Goal: Check status: Check status

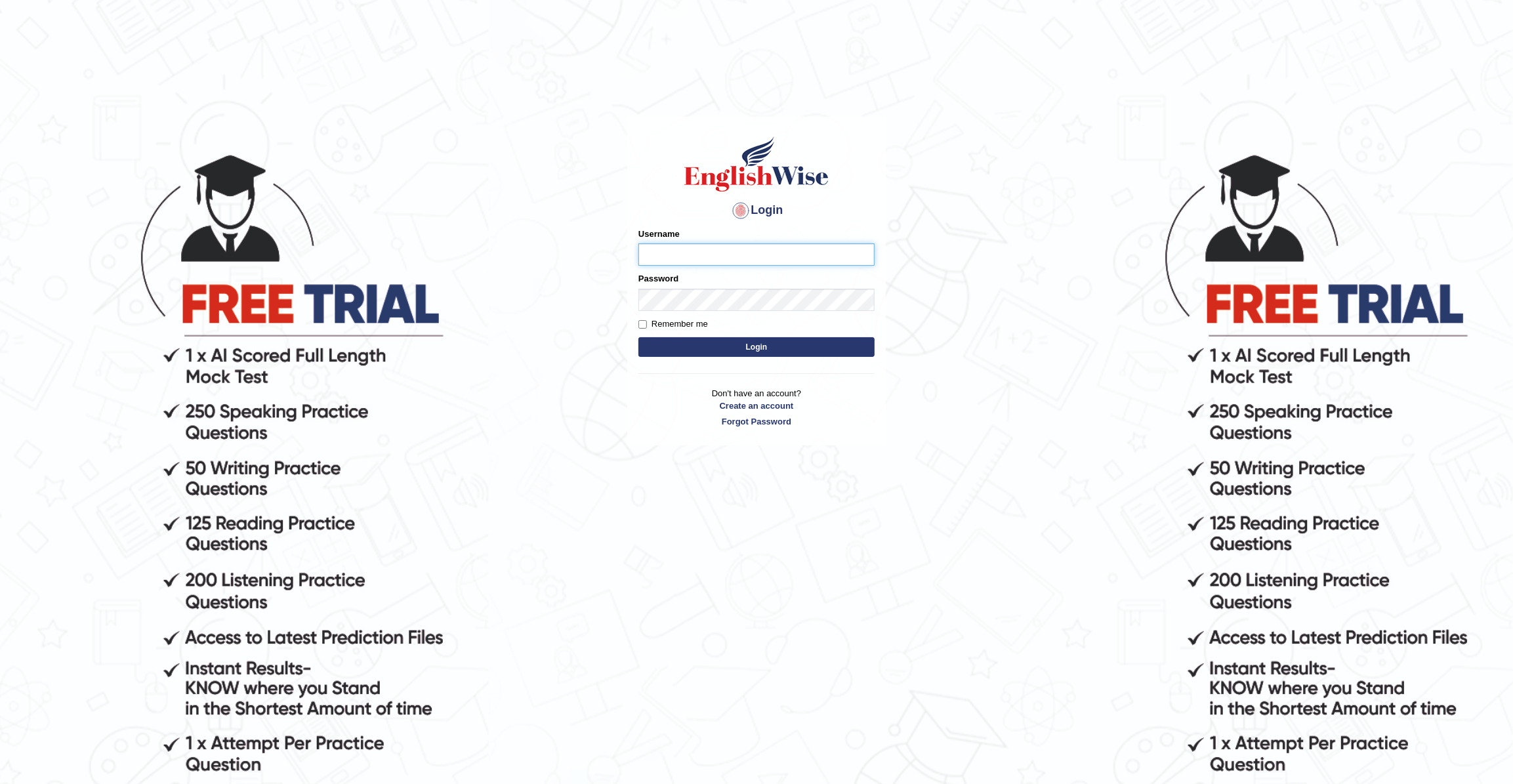
type input "JohnJarold"
click at [803, 345] on button "Login" at bounding box center [756, 347] width 236 height 20
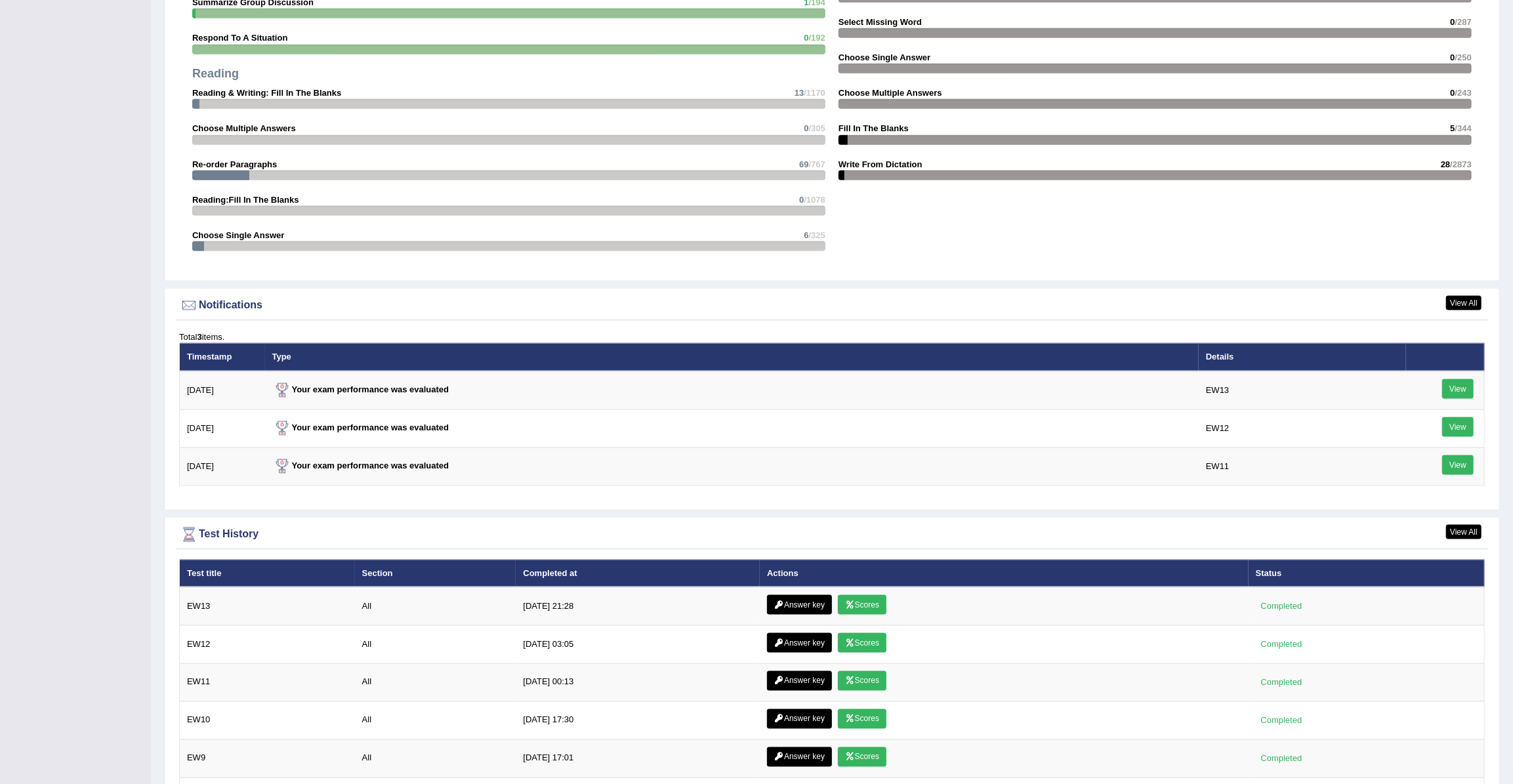
scroll to position [1431, 0]
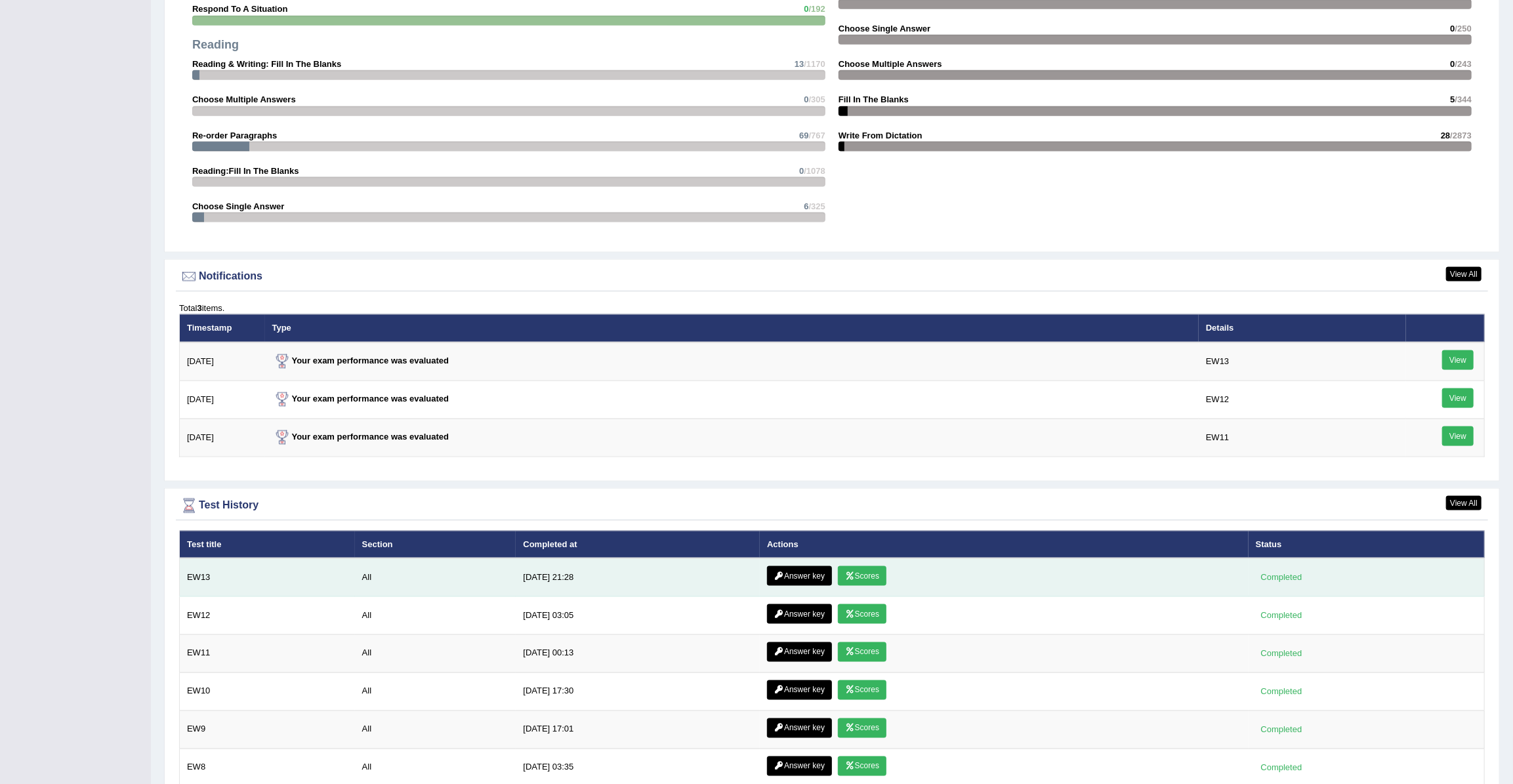
click at [851, 573] on link "Scores" at bounding box center [862, 576] width 48 height 20
click at [799, 573] on link "Answer key" at bounding box center [800, 576] width 65 height 20
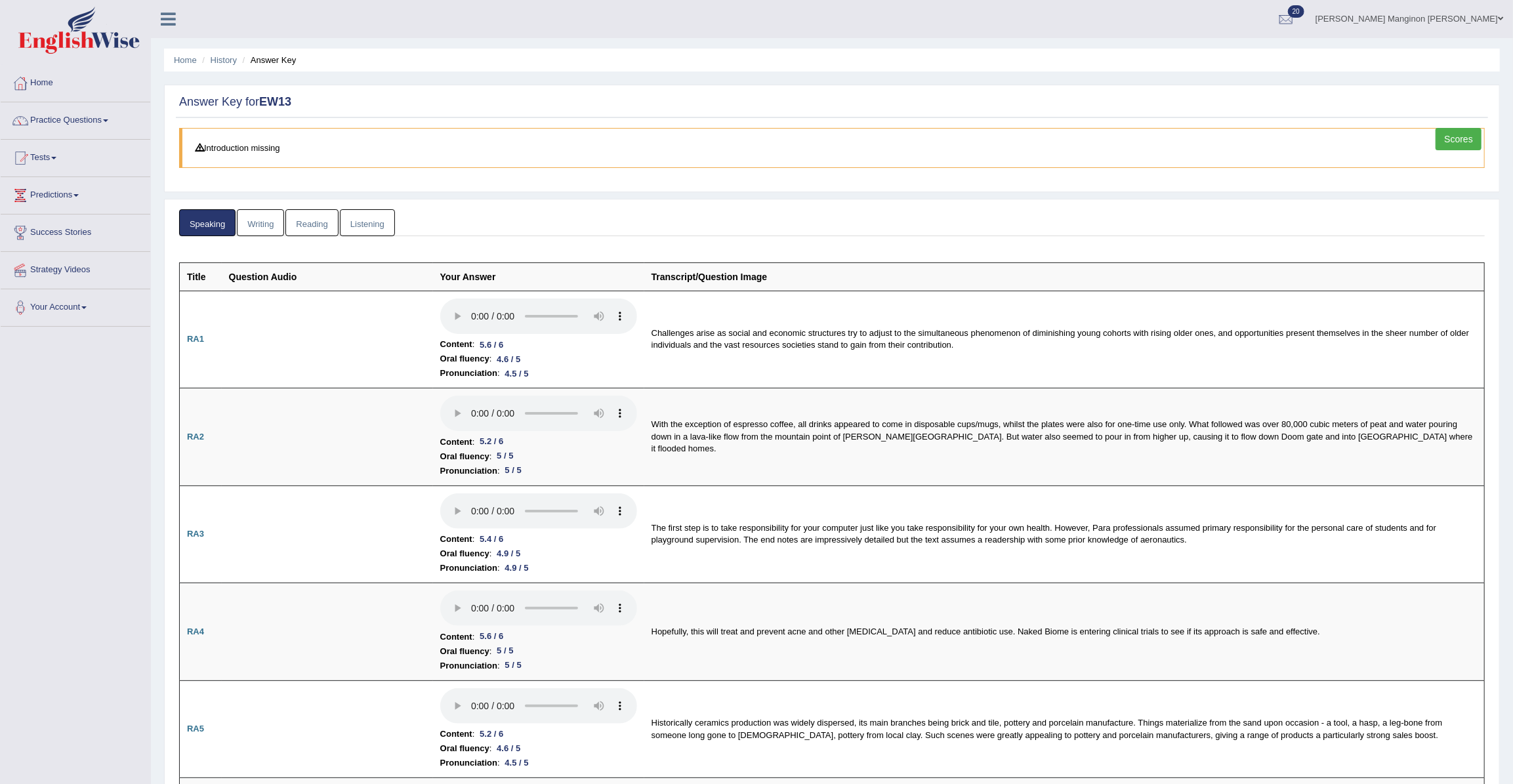
click at [268, 225] on link "Writing" at bounding box center [261, 222] width 47 height 27
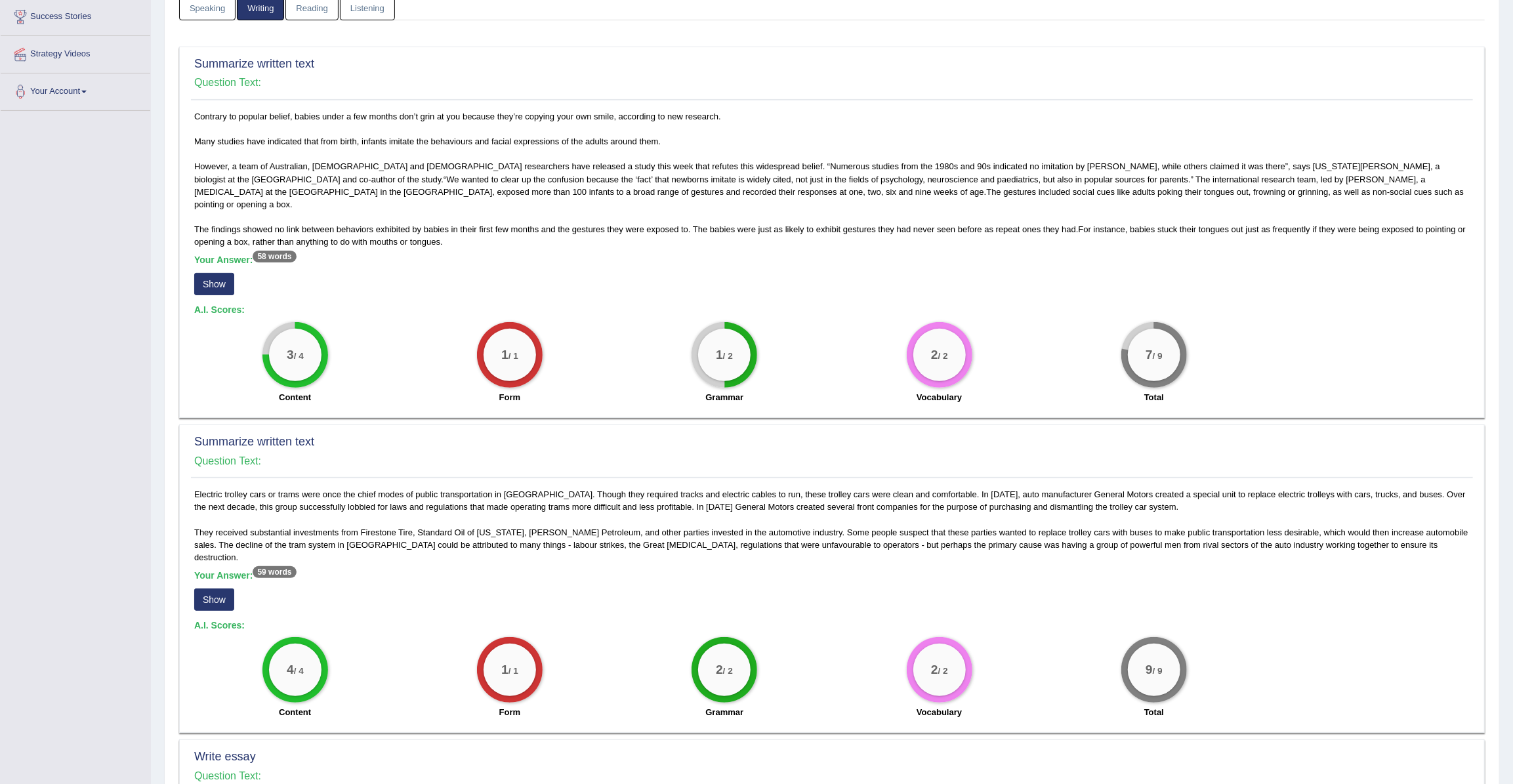
scroll to position [238, 0]
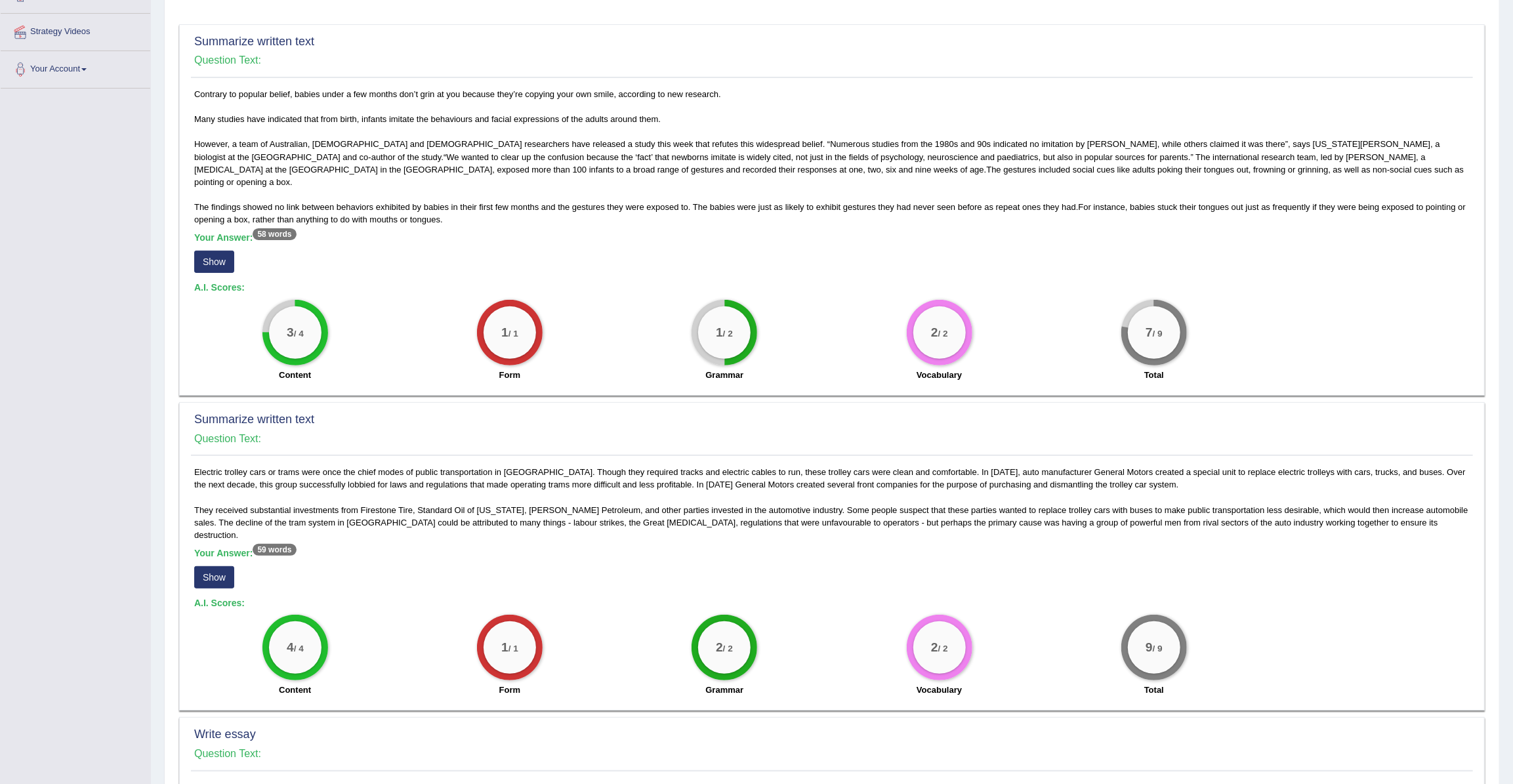
click at [218, 256] on button "Show" at bounding box center [213, 262] width 40 height 23
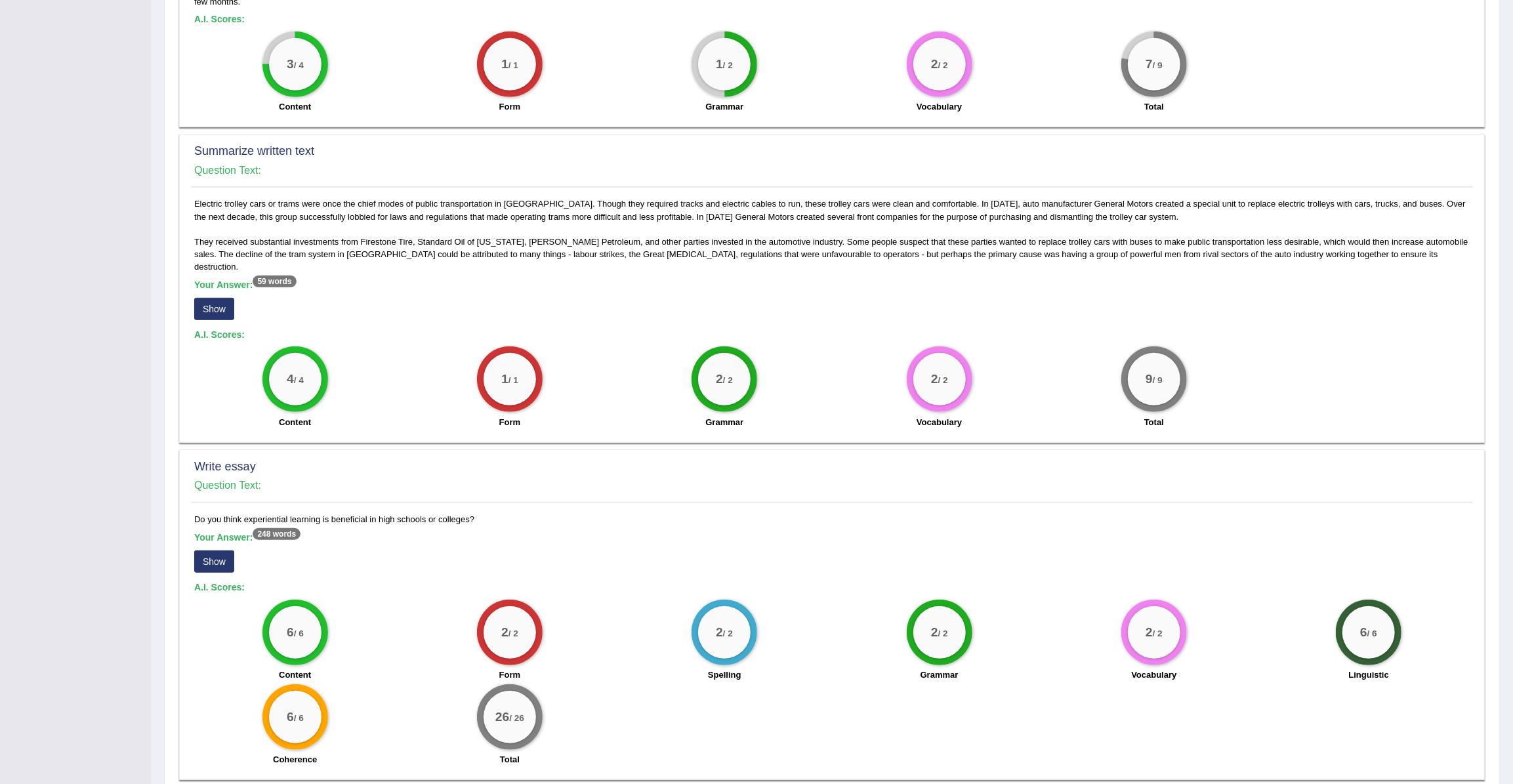
scroll to position [537, 0]
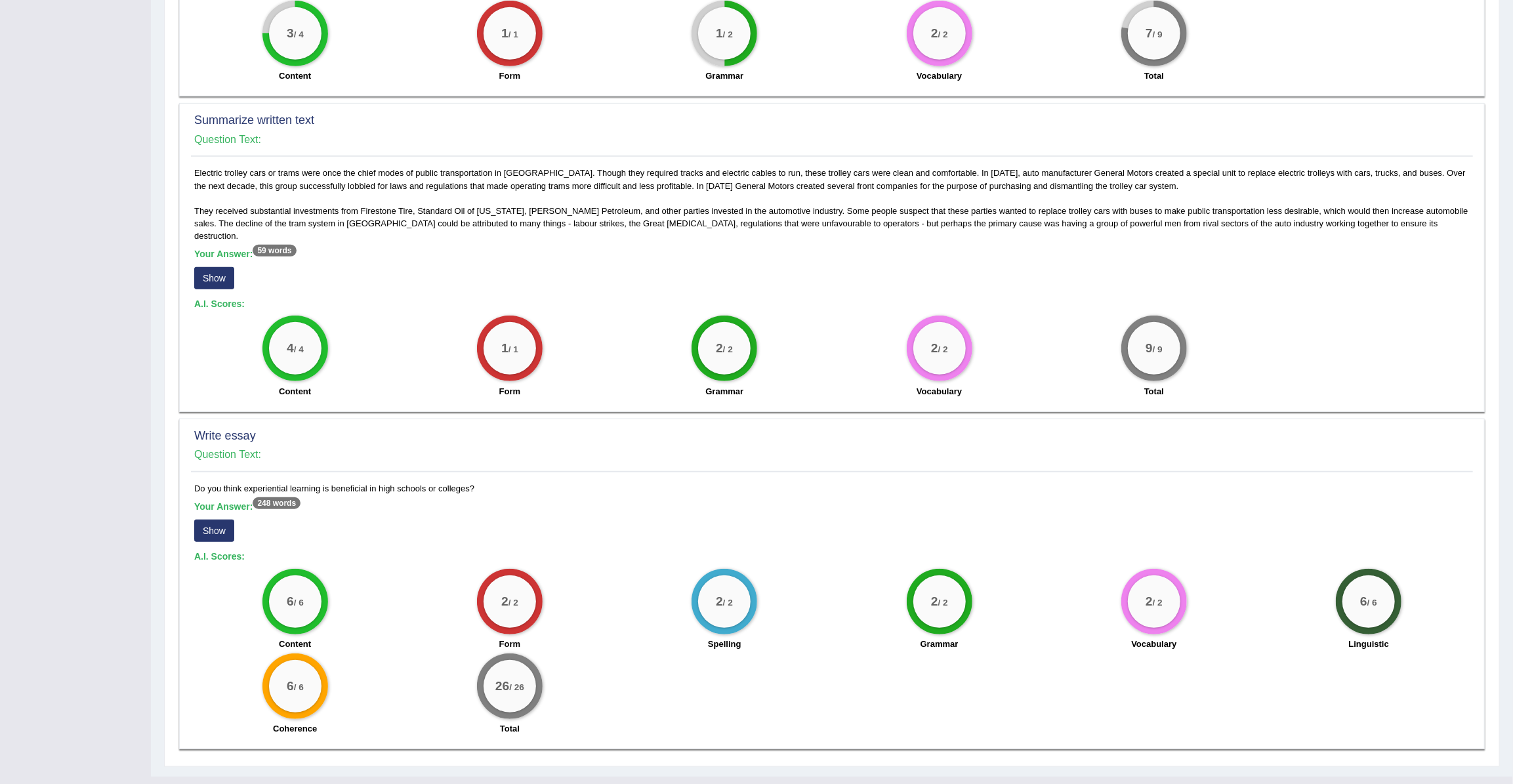
click at [225, 519] on button "Show" at bounding box center [213, 530] width 40 height 23
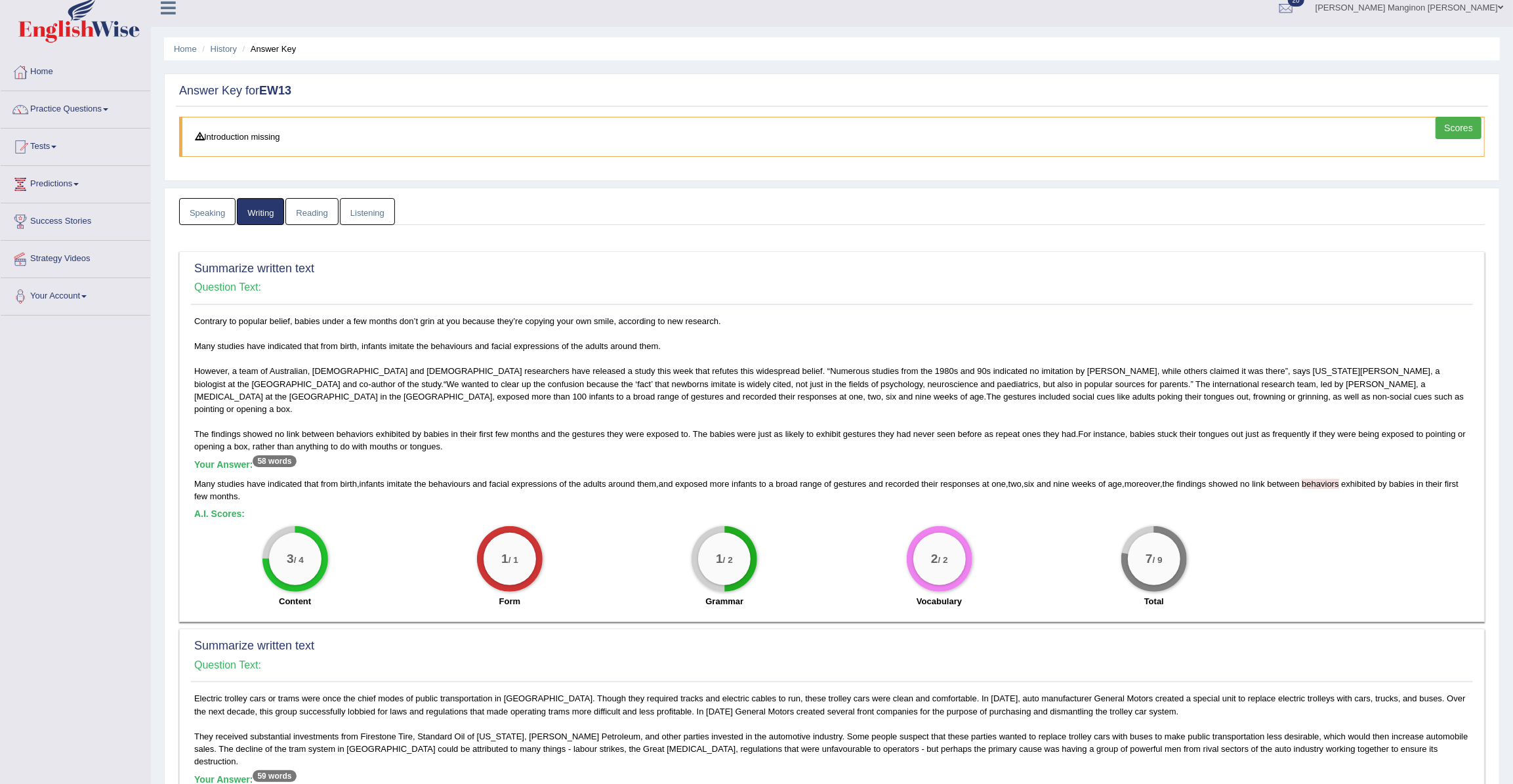
scroll to position [0, 0]
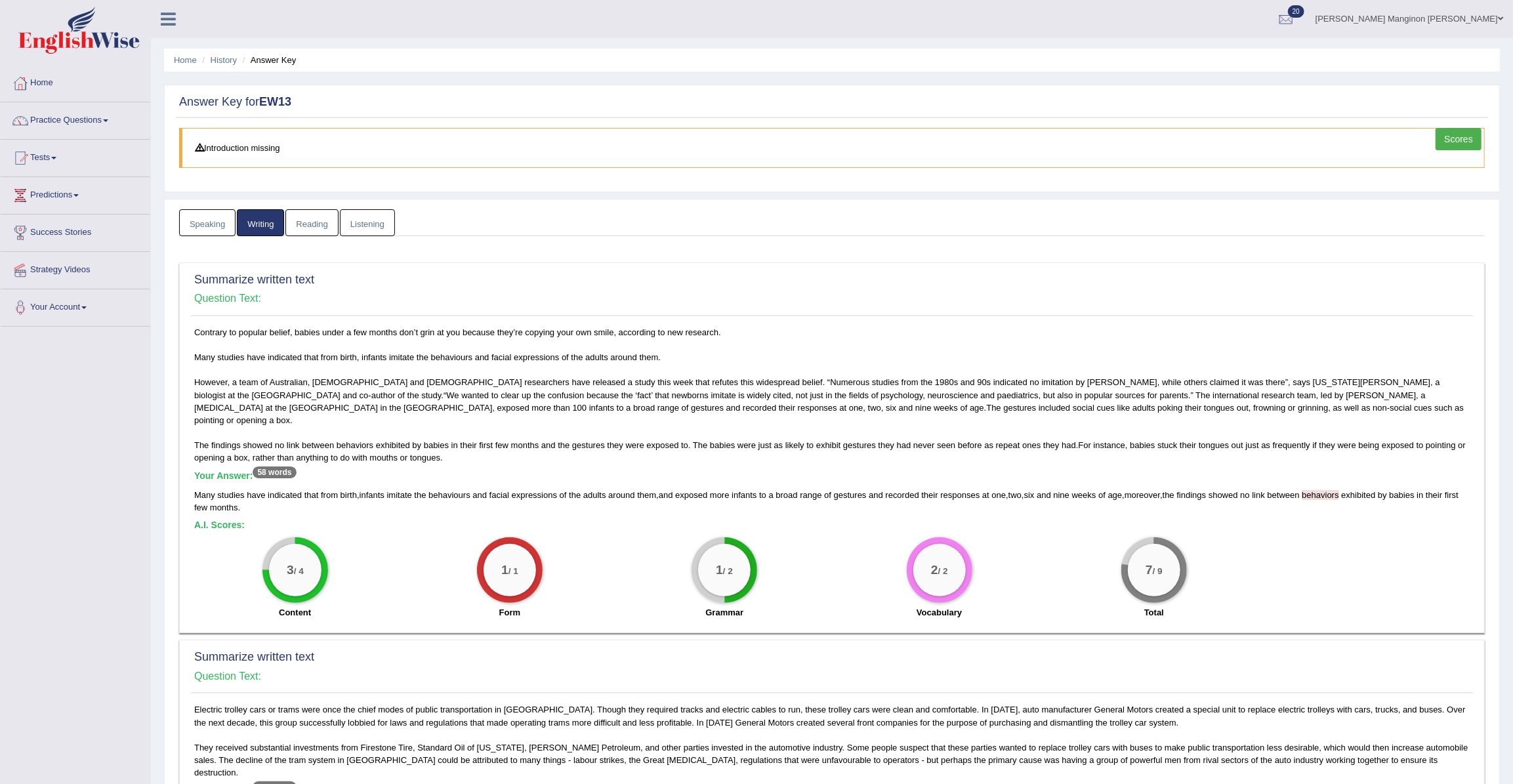
click at [308, 225] on link "Reading" at bounding box center [311, 222] width 52 height 27
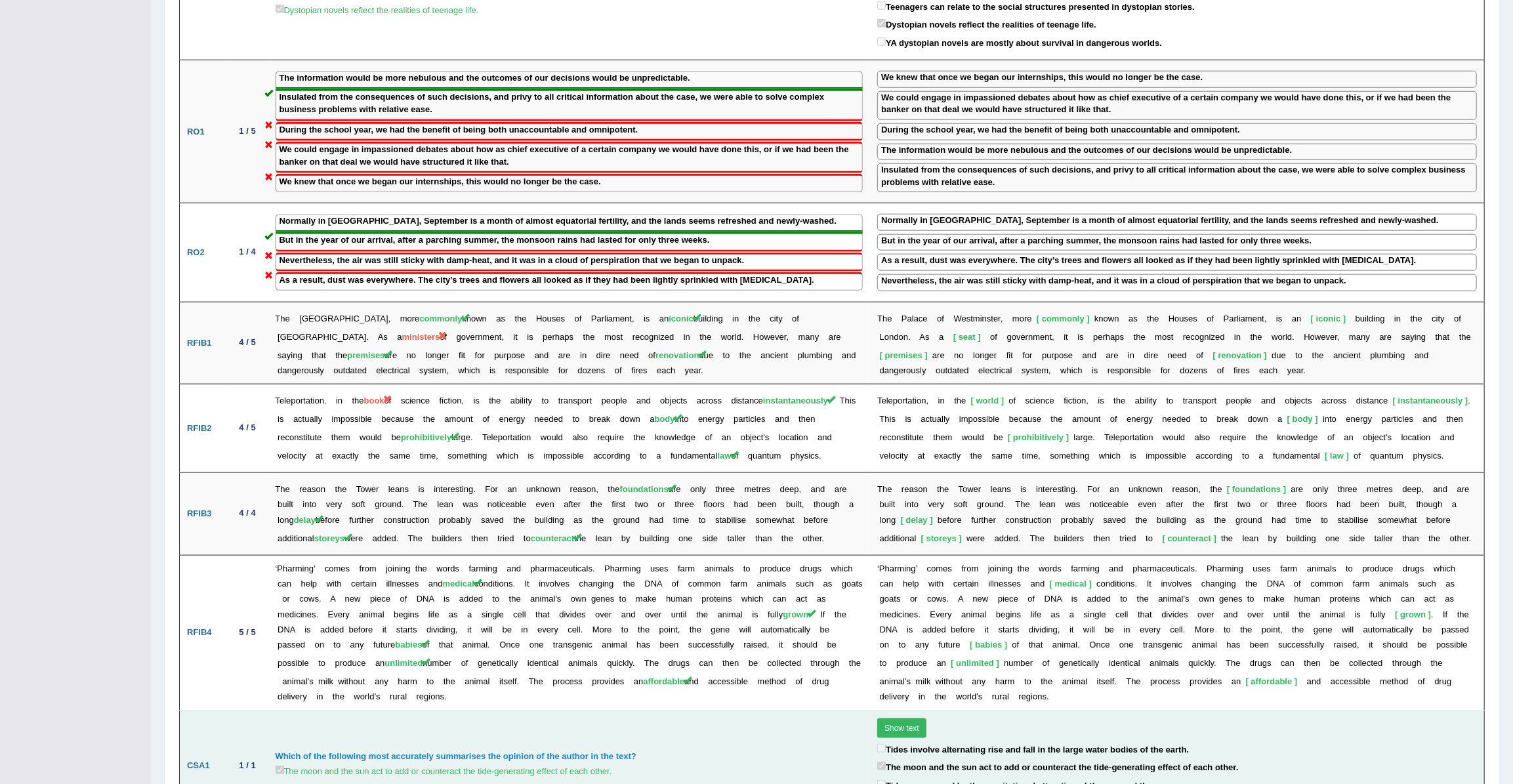
scroll to position [1378, 0]
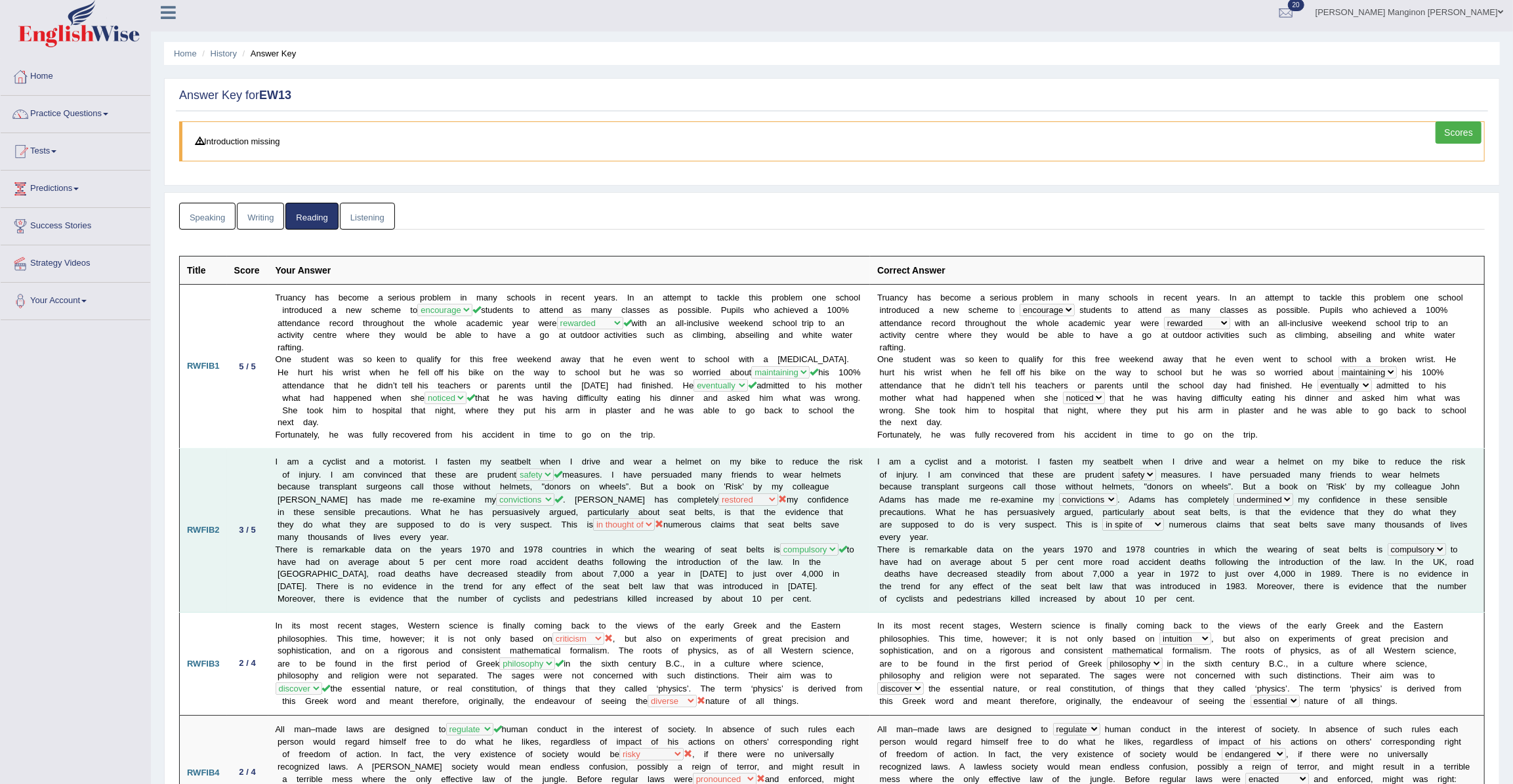
scroll to position [0, 0]
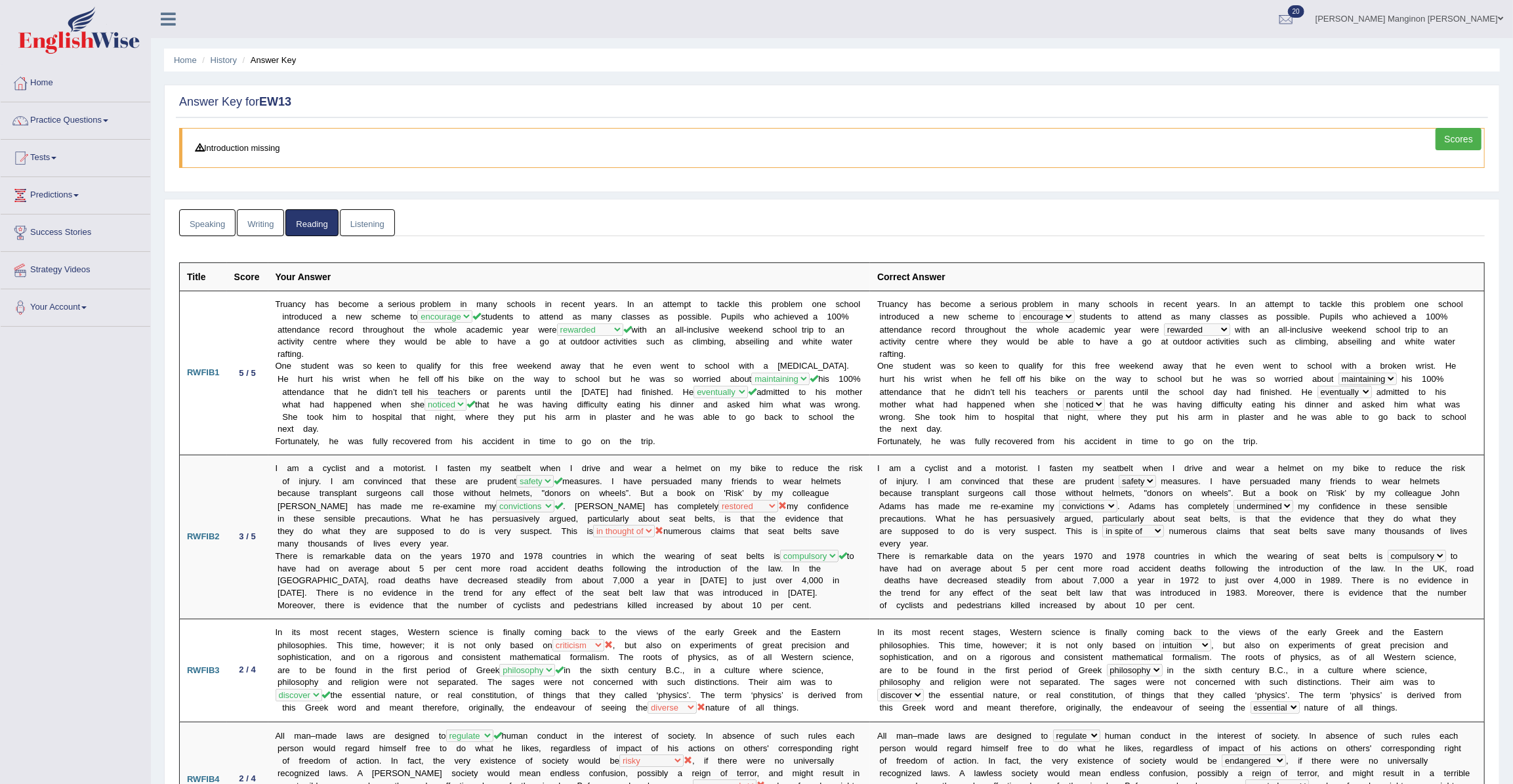
click at [374, 214] on link "Listening" at bounding box center [368, 222] width 55 height 27
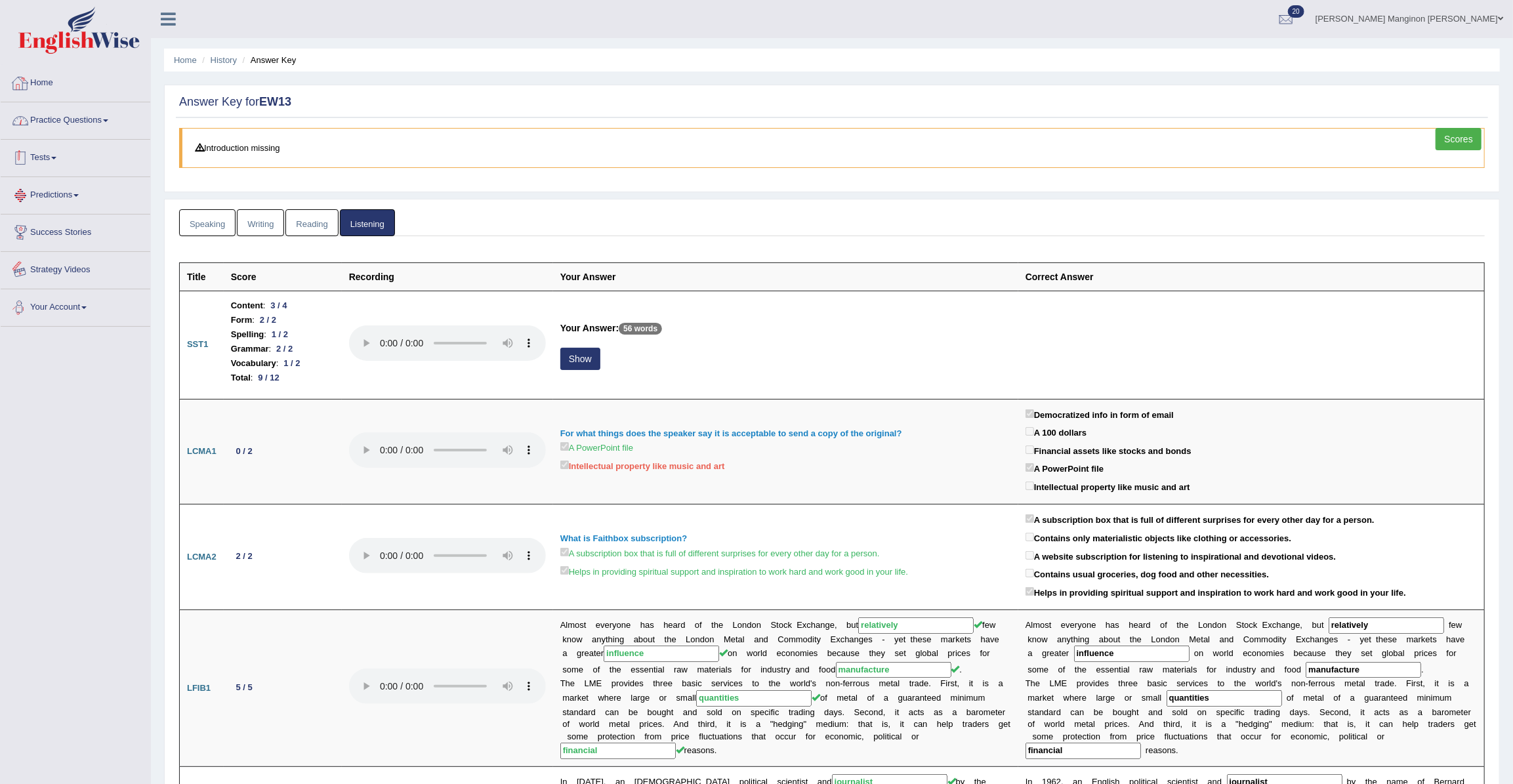
click at [69, 66] on link "Home" at bounding box center [76, 81] width 150 height 32
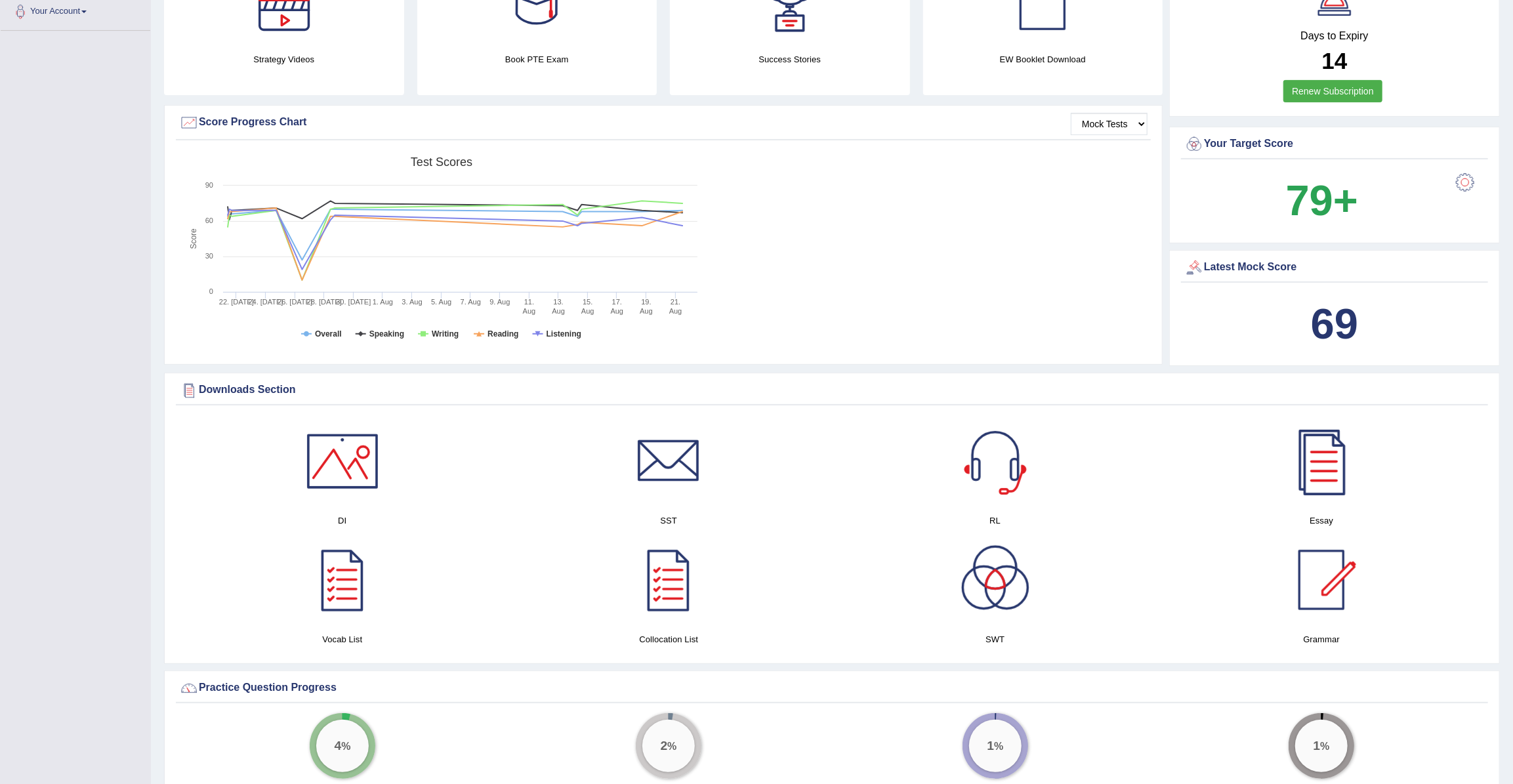
scroll to position [298, 0]
click at [368, 472] on div at bounding box center [342, 458] width 91 height 91
